Goal: Find specific page/section: Find specific page/section

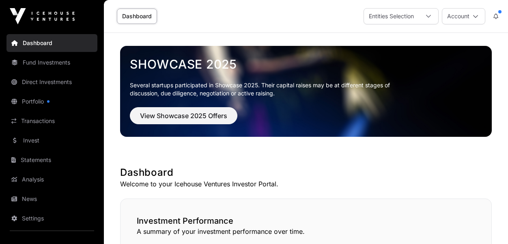
scroll to position [535, 0]
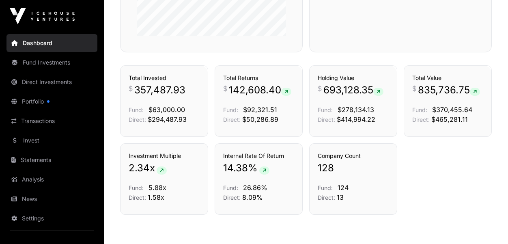
scroll to position [535, 0]
click at [40, 118] on link "Transactions" at bounding box center [51, 121] width 91 height 18
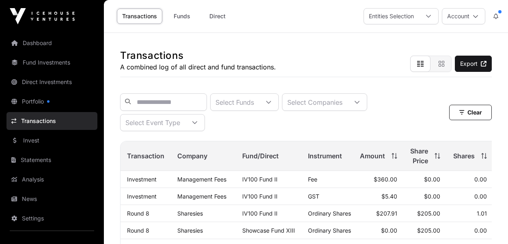
click at [43, 46] on link "Dashboard" at bounding box center [51, 43] width 91 height 18
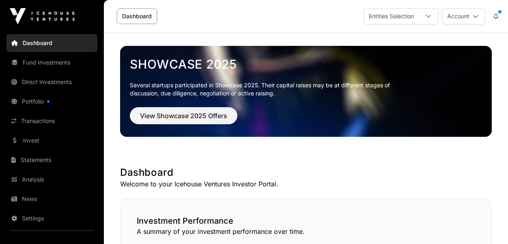
click at [34, 176] on link "Analysis" at bounding box center [51, 179] width 91 height 18
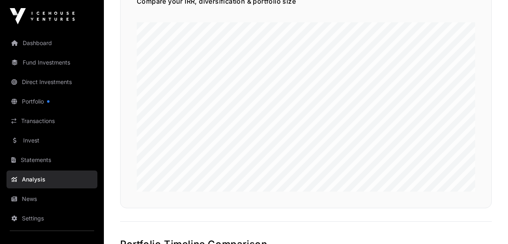
scroll to position [564, 0]
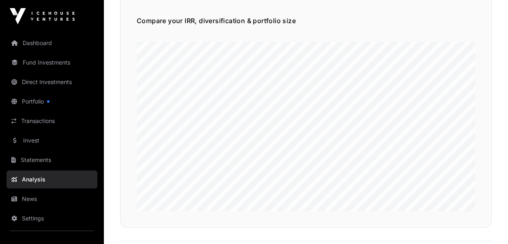
click at [463, 88] on div "Compare your IRR, diversification & portfolio size" at bounding box center [305, 110] width 371 height 233
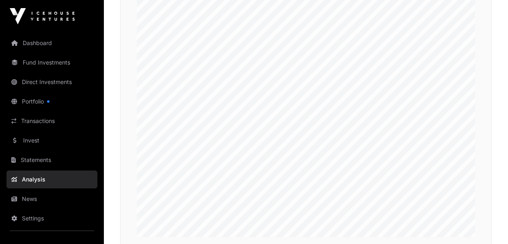
scroll to position [175, 0]
